Goal: Check status: Check status

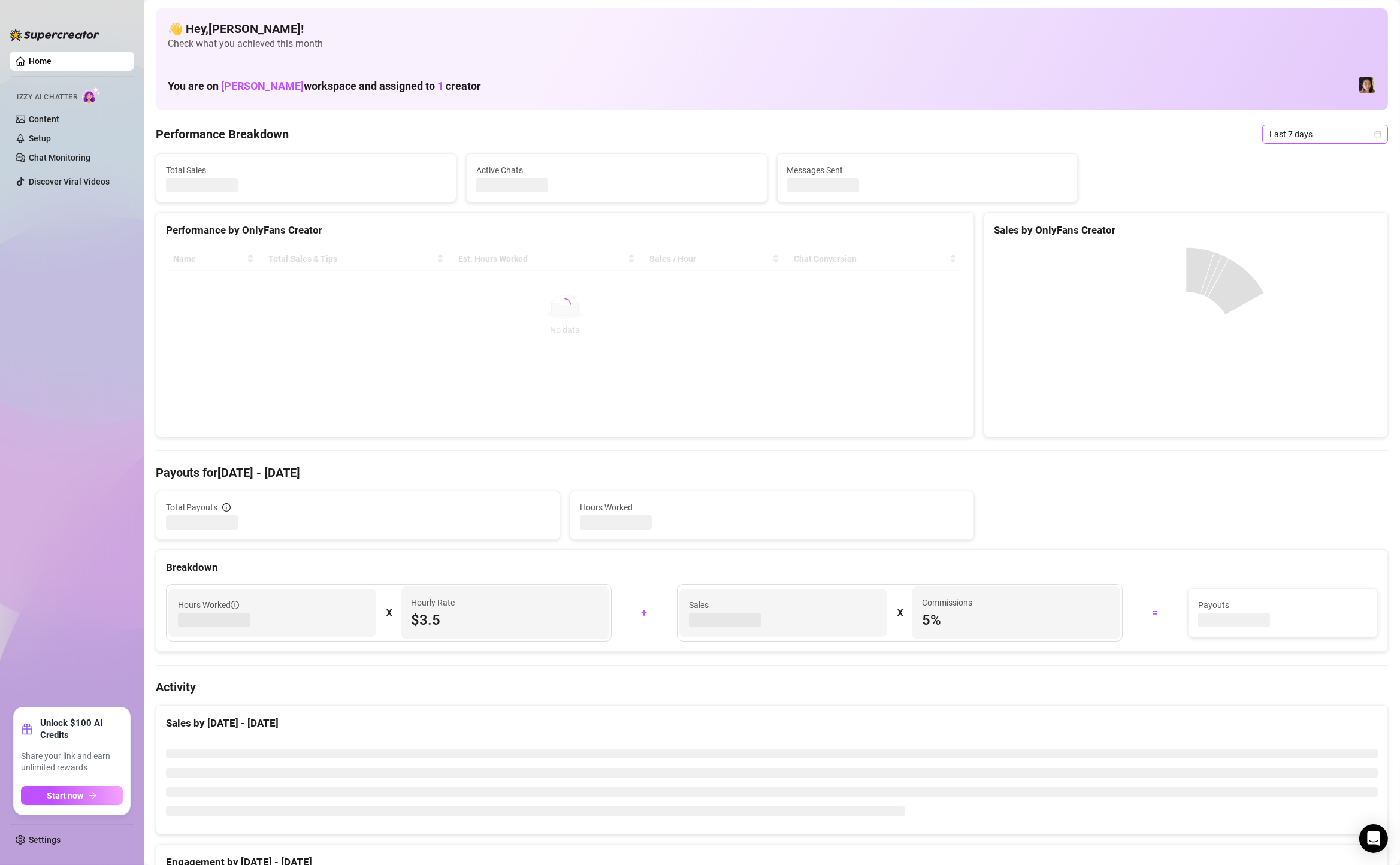
click at [1308, 128] on span "Last 7 days" at bounding box center [1324, 134] width 111 height 18
click at [1298, 232] on div "Custom date" at bounding box center [1324, 235] width 107 height 14
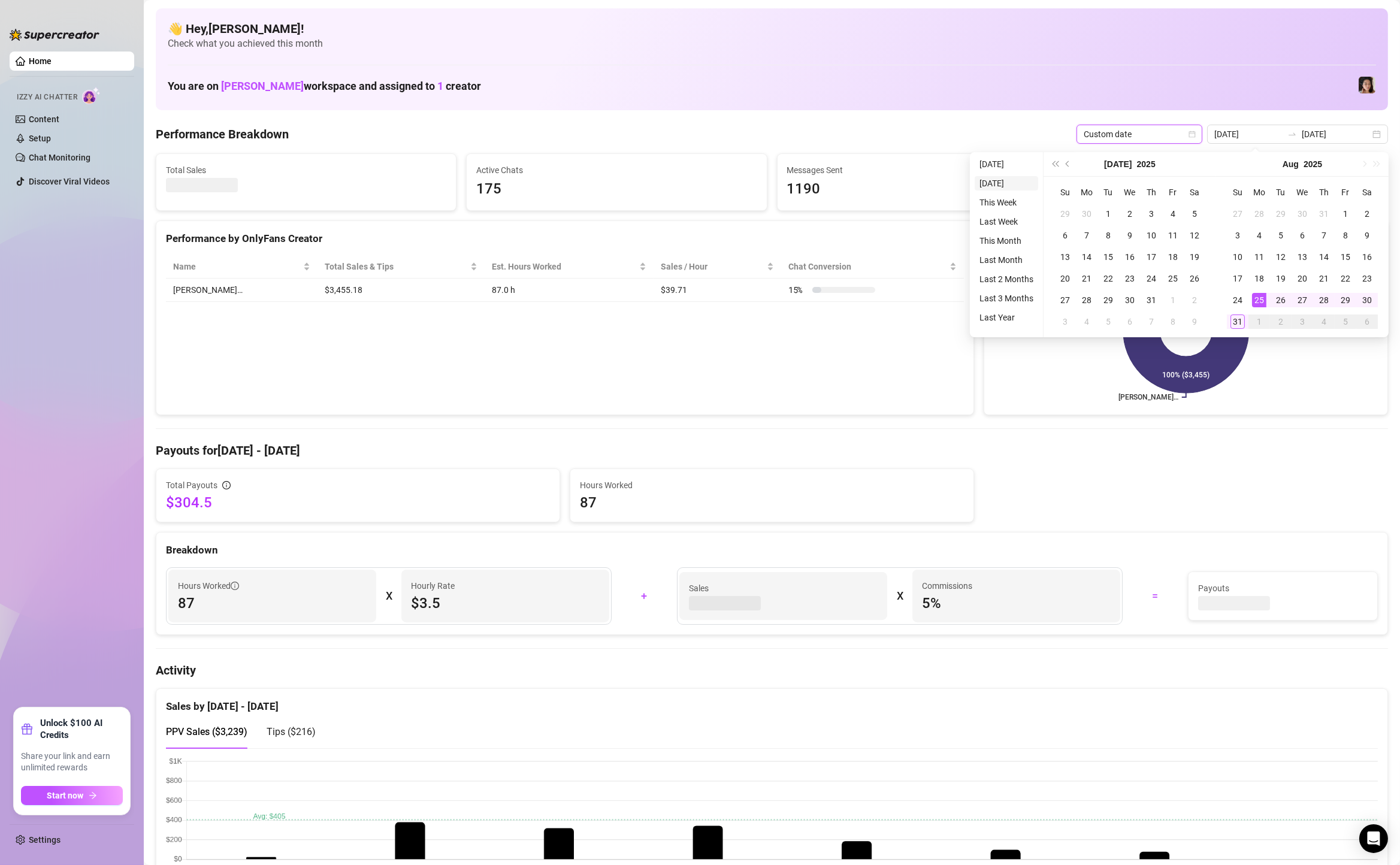
type input "[DATE]"
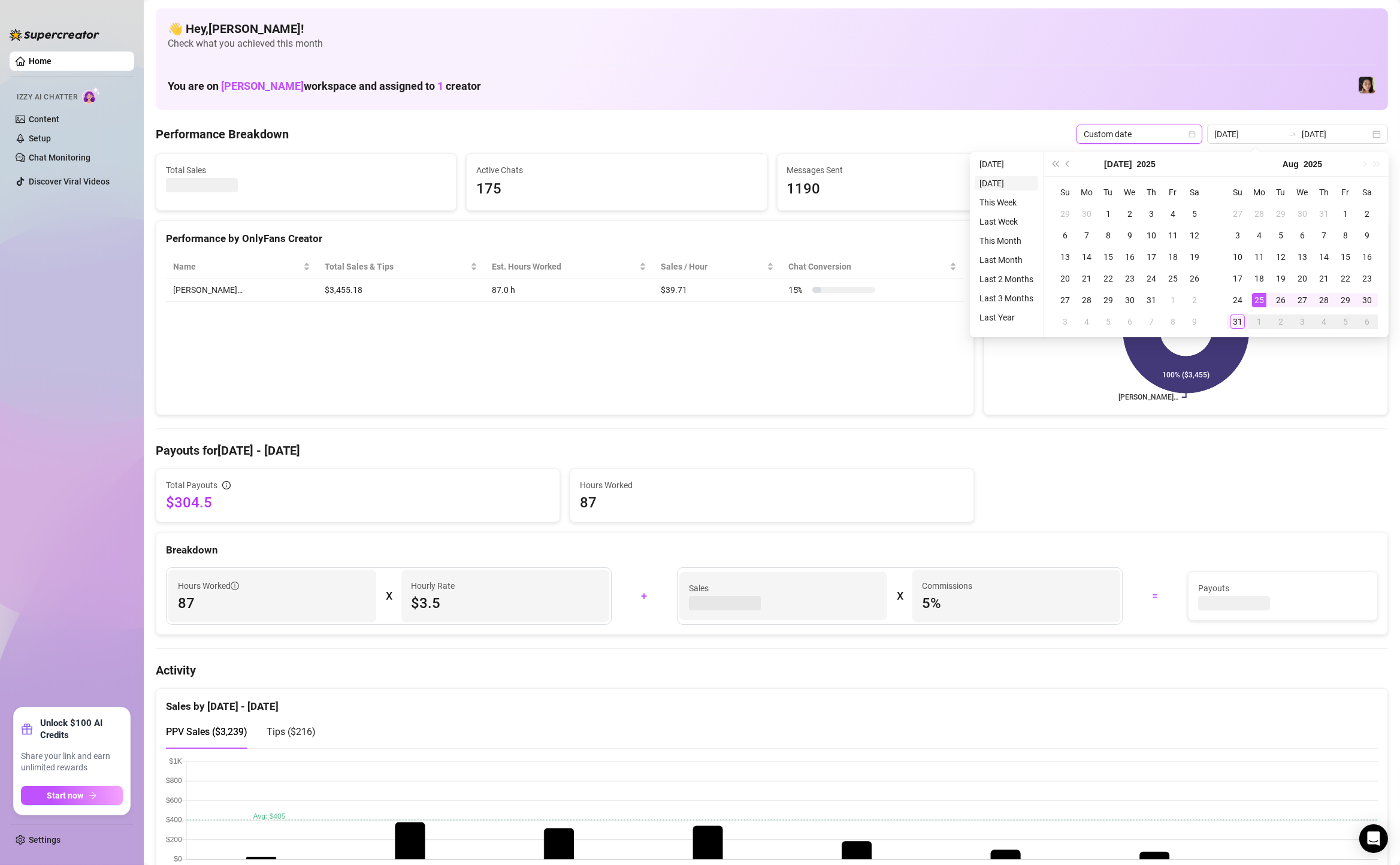
type input "[DATE]"
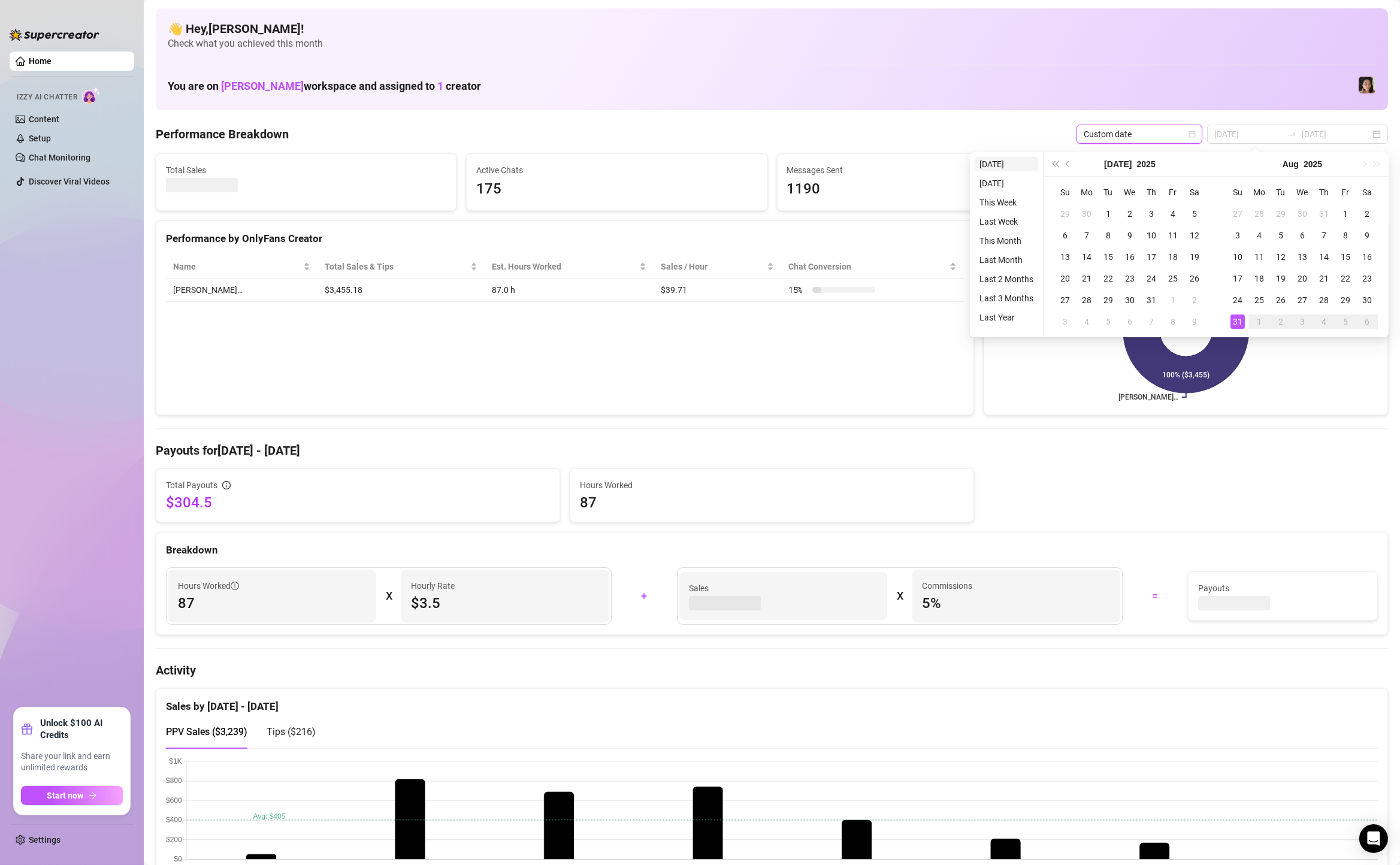
click at [1005, 163] on li "[DATE]" at bounding box center [1006, 164] width 64 height 15
type input "[DATE]"
